Goal: Information Seeking & Learning: Get advice/opinions

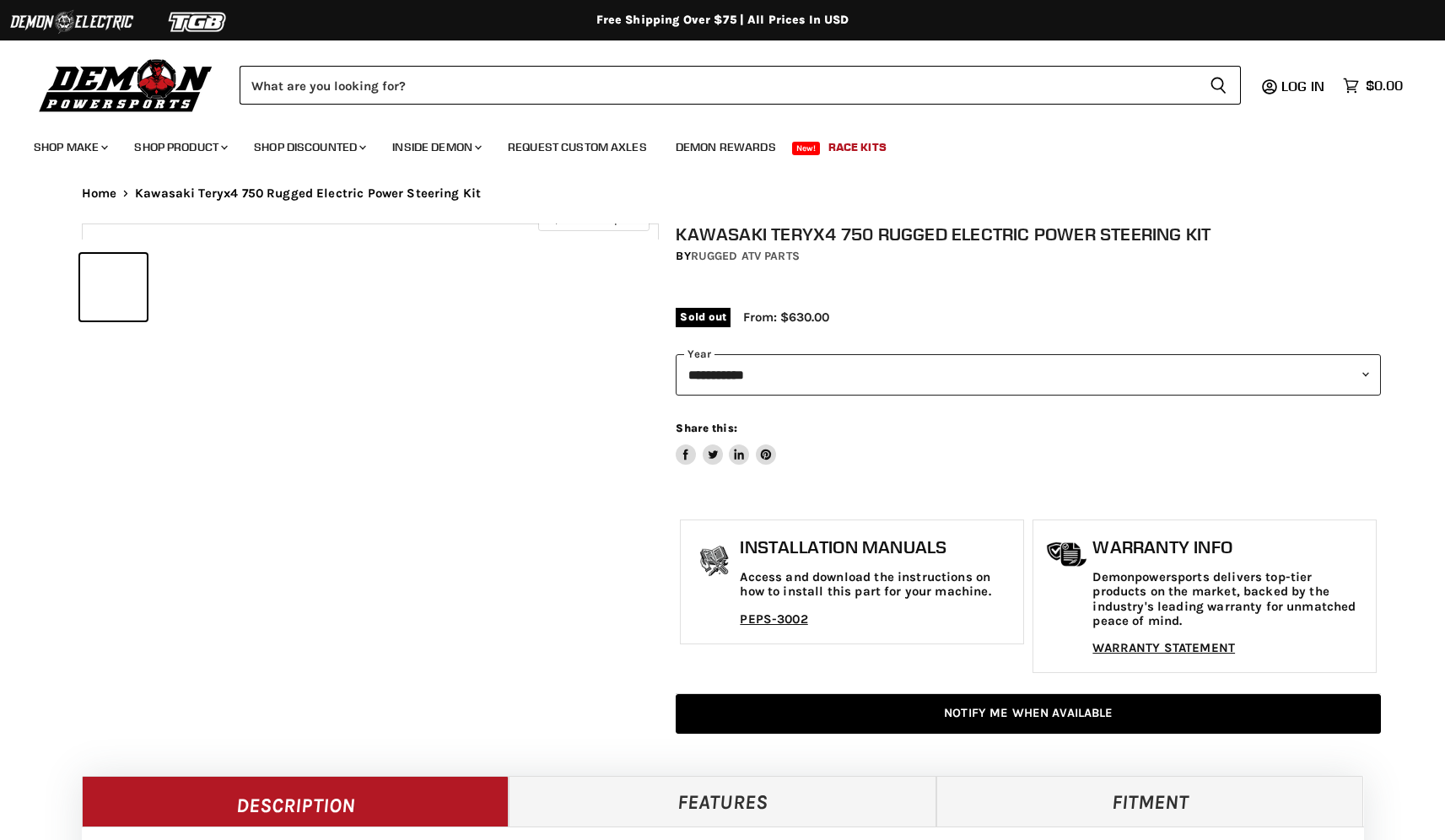
select select "******"
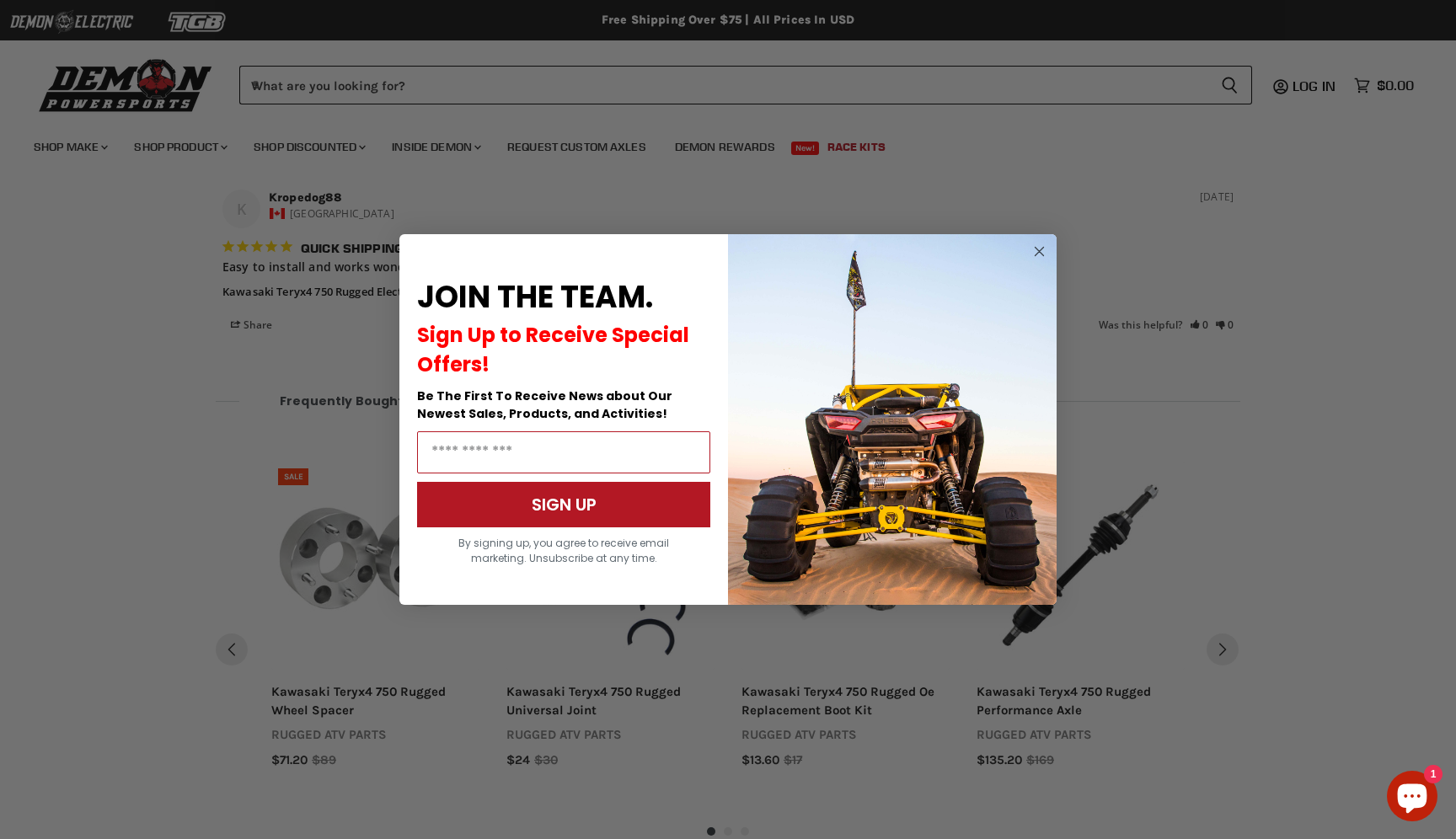
scroll to position [1916, 0]
